Goal: Task Accomplishment & Management: Manage account settings

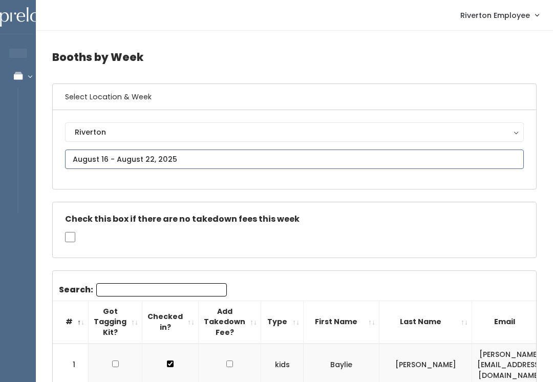
click at [238, 150] on input "text" at bounding box center [294, 159] width 459 height 19
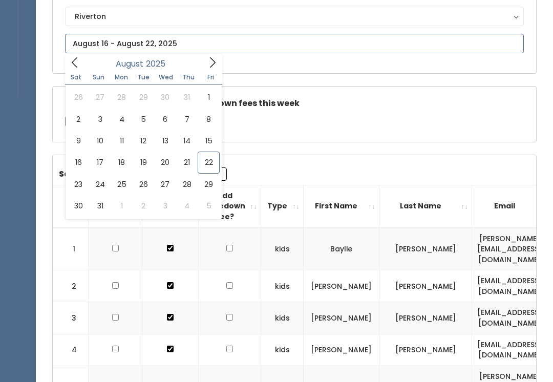
type input "[DATE] to [DATE]"
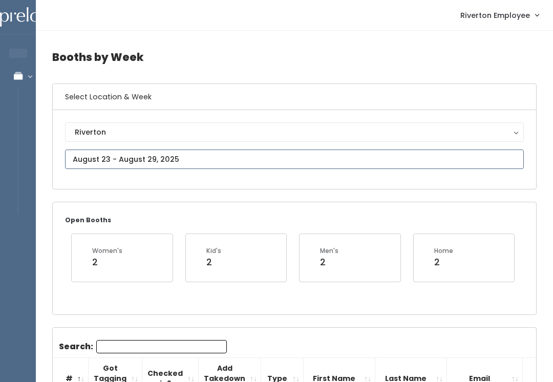
click at [277, 165] on input "text" at bounding box center [294, 159] width 459 height 19
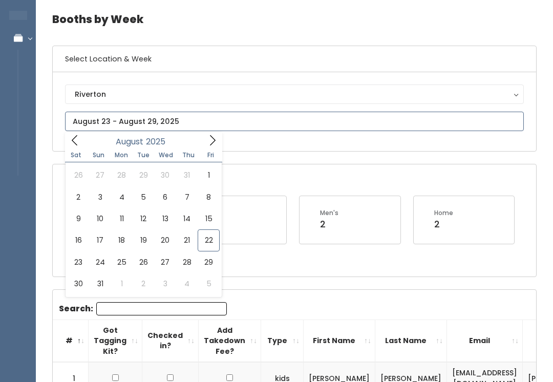
scroll to position [39, 0]
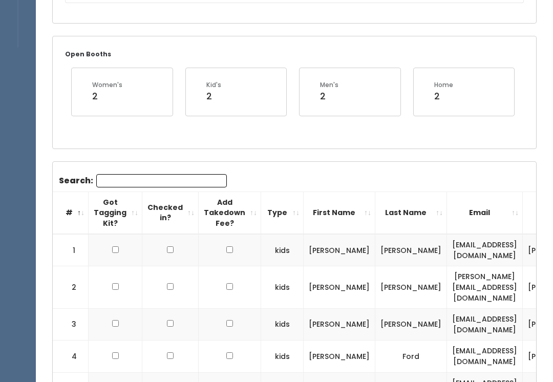
scroll to position [0, 0]
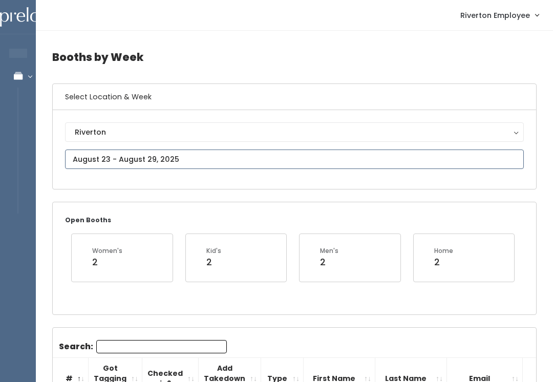
click at [118, 152] on input "text" at bounding box center [294, 159] width 459 height 19
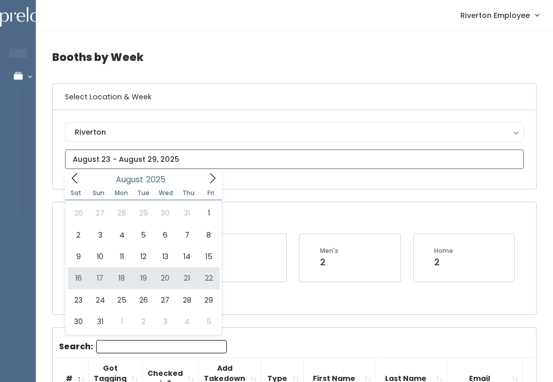
type input "August 16 to August 22"
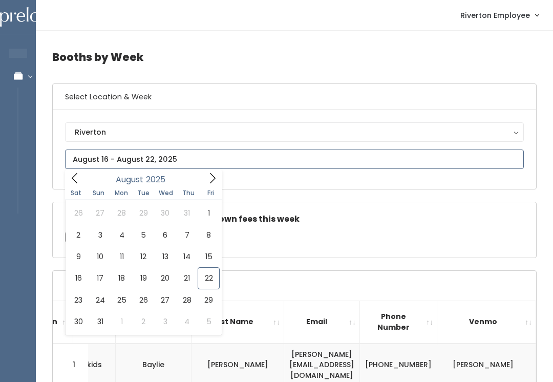
type input "[DATE] to [DATE]"
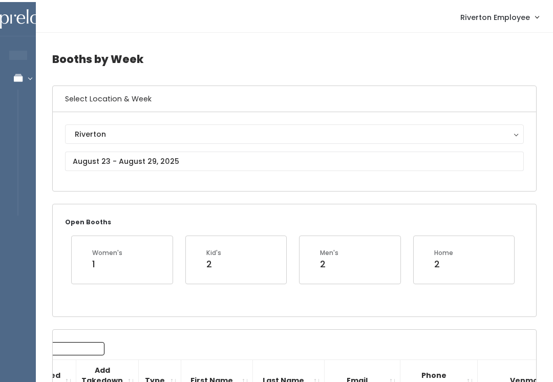
scroll to position [8, 0]
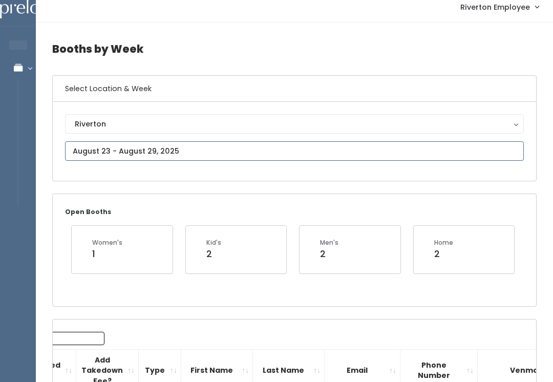
click at [279, 148] on input "text" at bounding box center [294, 150] width 459 height 19
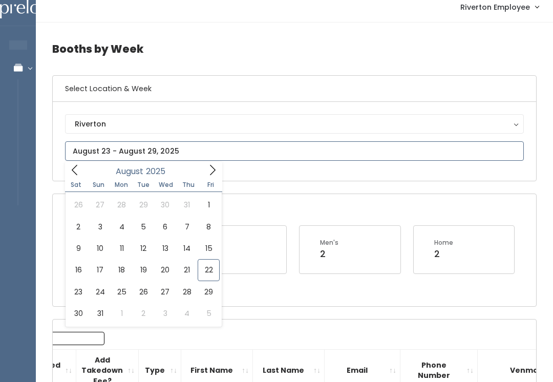
type input "August 9 to August 15"
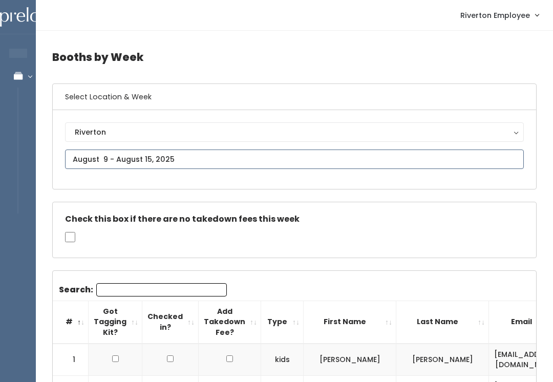
click at [185, 154] on input "text" at bounding box center [294, 159] width 459 height 19
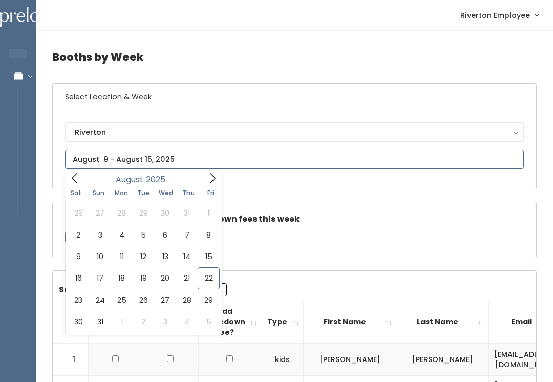
type input "August 16 to August 22"
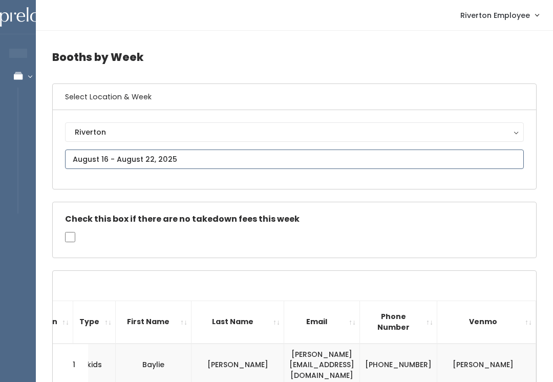
click at [330, 157] on input "text" at bounding box center [294, 159] width 459 height 19
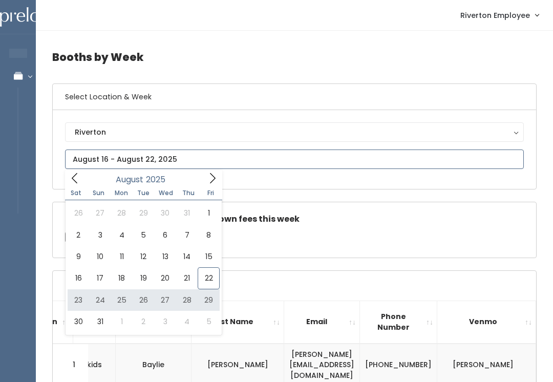
type input "August 23 to August 29"
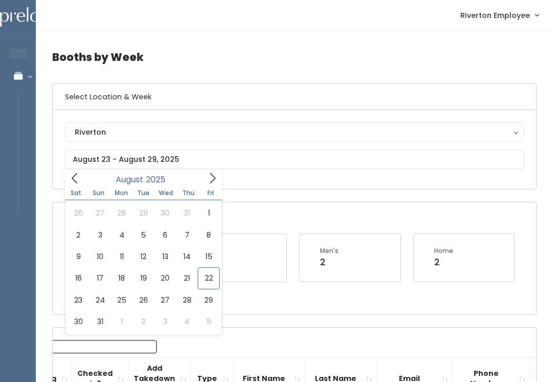
click at [364, 70] on h4 "Booths by Week" at bounding box center [294, 57] width 485 height 28
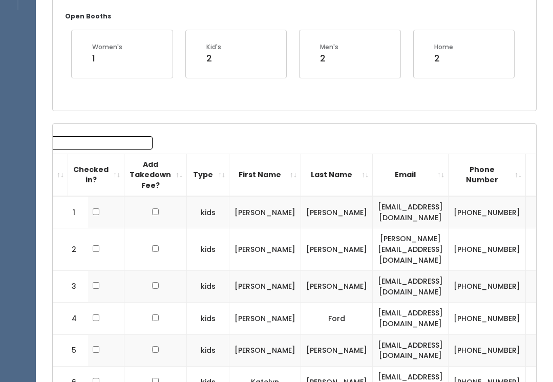
scroll to position [204, 0]
click at [445, 176] on th "Email" at bounding box center [411, 174] width 76 height 43
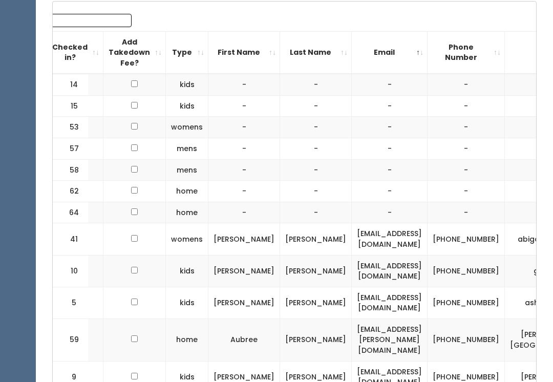
scroll to position [318, 0]
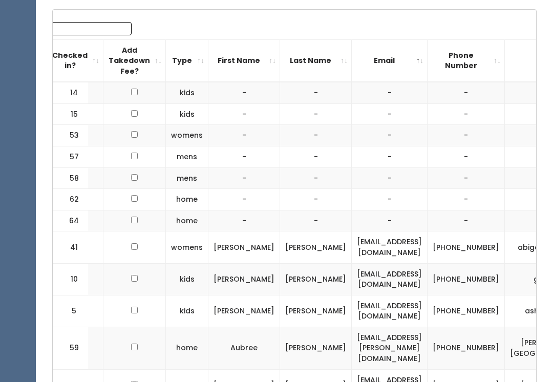
click at [244, 69] on th "First Name" at bounding box center [245, 60] width 72 height 43
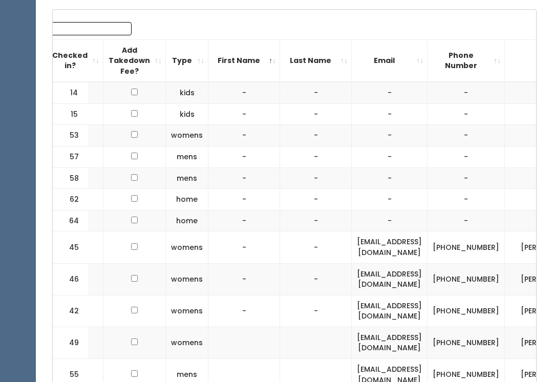
click at [239, 61] on th "First Name" at bounding box center [245, 60] width 72 height 43
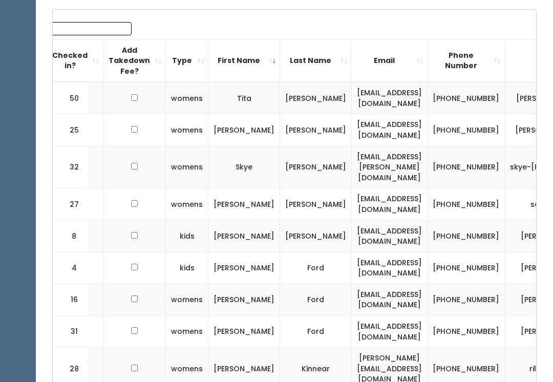
click at [240, 62] on th "First Name" at bounding box center [245, 60] width 72 height 43
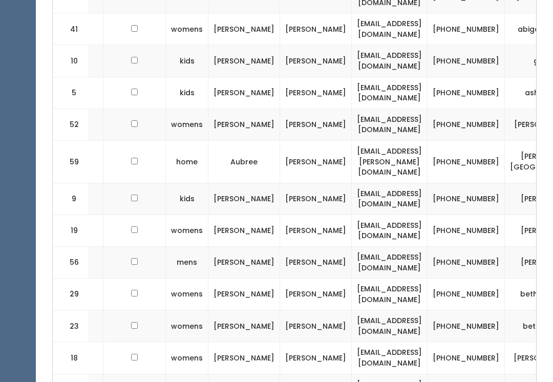
scroll to position [0, 0]
